Goal: Obtain resource: Download file/media

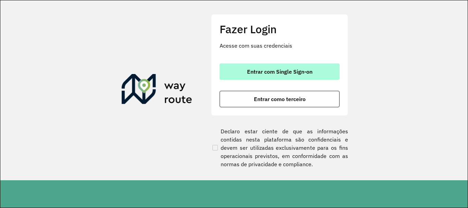
click at [287, 75] on button "Entrar com Single Sign-on" at bounding box center [279, 71] width 120 height 16
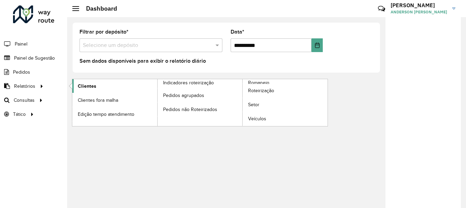
click at [88, 83] on span "Clientes" at bounding box center [87, 86] width 18 height 7
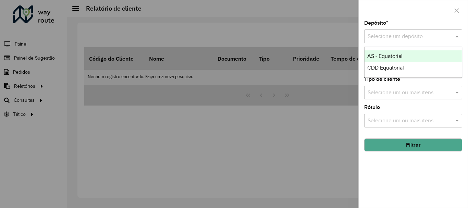
click at [412, 36] on input "text" at bounding box center [405, 37] width 77 height 8
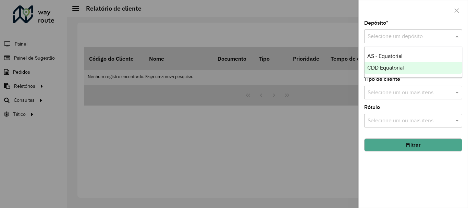
click at [394, 68] on span "CDD Equatorial" at bounding box center [385, 68] width 37 height 6
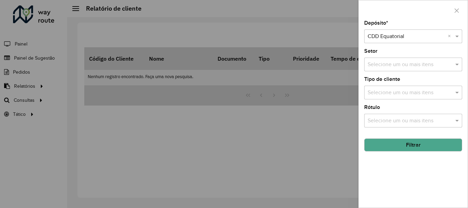
click at [402, 146] on button "Filtrar" at bounding box center [413, 144] width 98 height 13
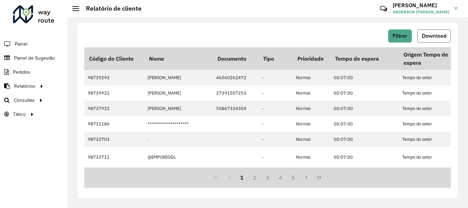
click at [430, 41] on button "Download" at bounding box center [434, 35] width 34 height 13
